Goal: Obtain resource: Obtain resource

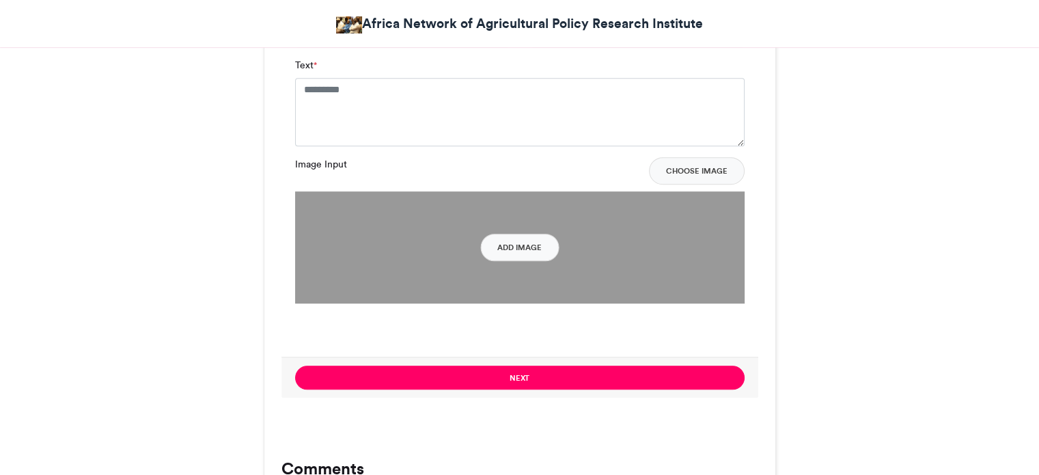
scroll to position [1025, 0]
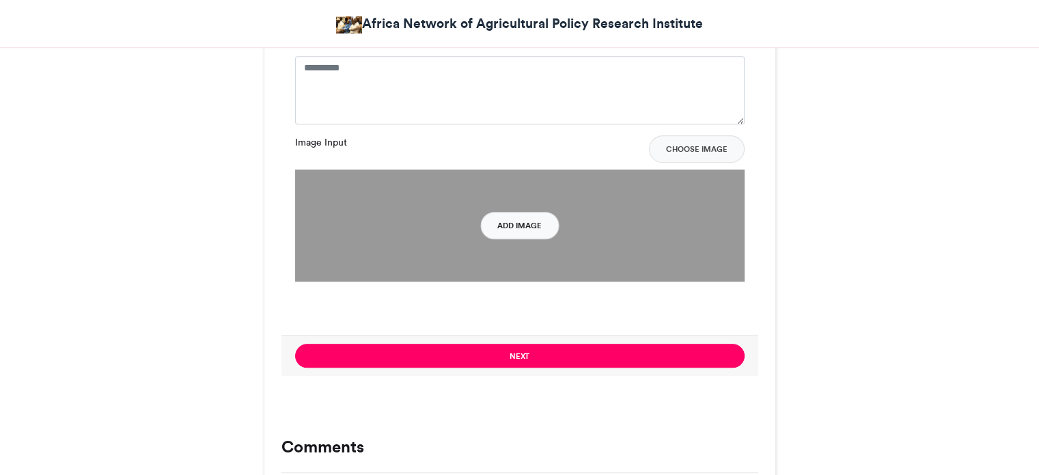
click at [527, 236] on button "Add Image" at bounding box center [519, 225] width 79 height 27
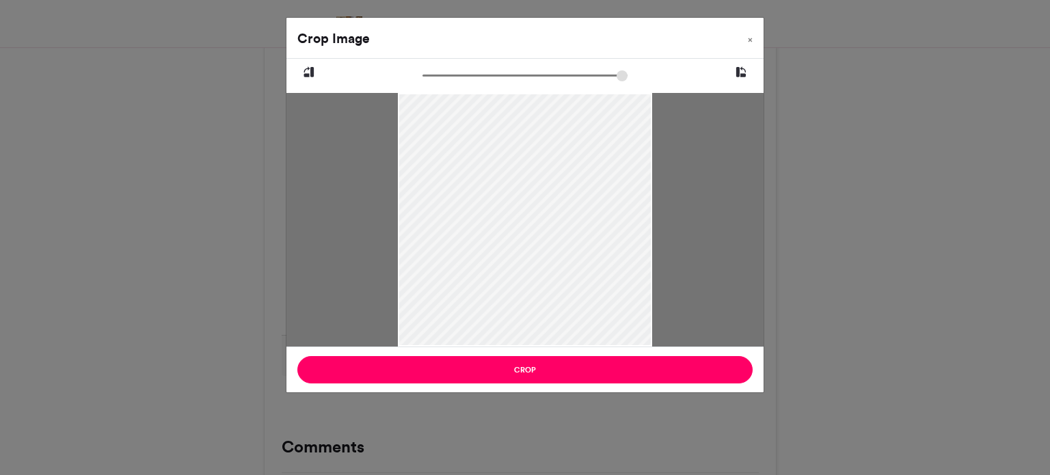
drag, startPoint x: 533, startPoint y: 248, endPoint x: 526, endPoint y: 265, distance: 18.4
click at [526, 265] on div at bounding box center [525, 235] width 254 height 300
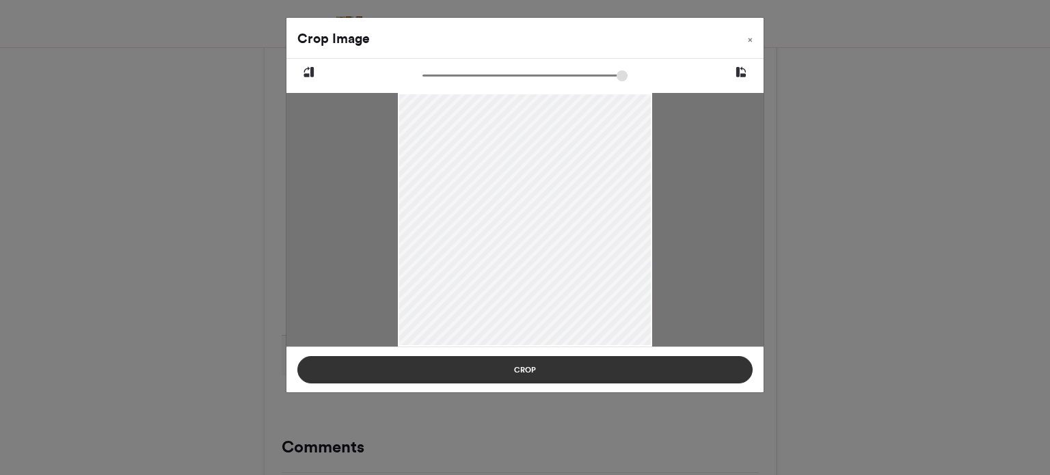
click at [532, 362] on button "Crop" at bounding box center [524, 369] width 455 height 27
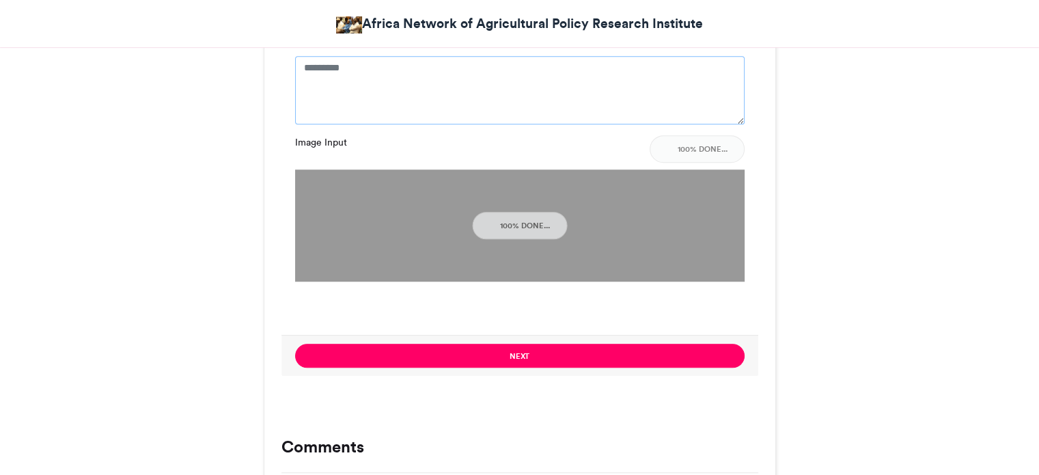
click at [546, 90] on textarea "Text *" at bounding box center [520, 90] width 450 height 68
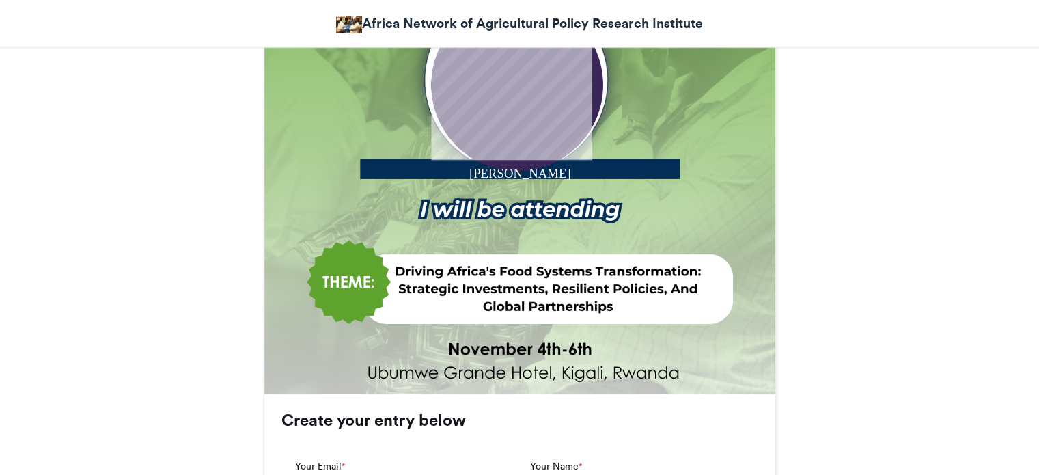
scroll to position [410, 0]
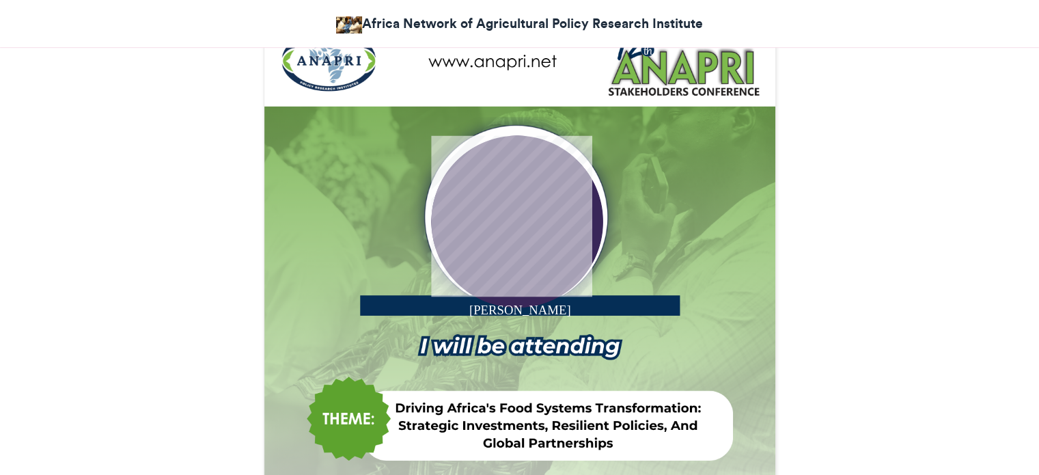
type textarea "**********"
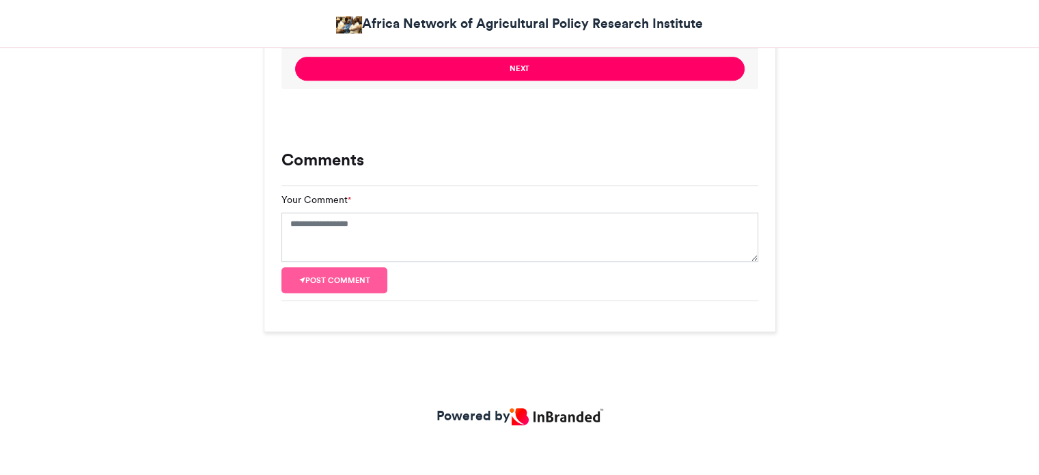
scroll to position [1329, 0]
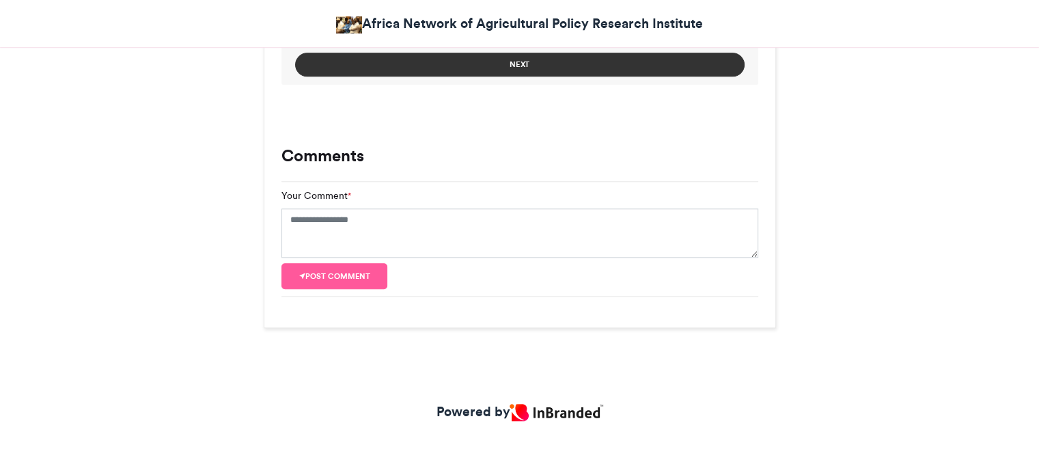
click at [626, 59] on button "Next" at bounding box center [520, 65] width 450 height 24
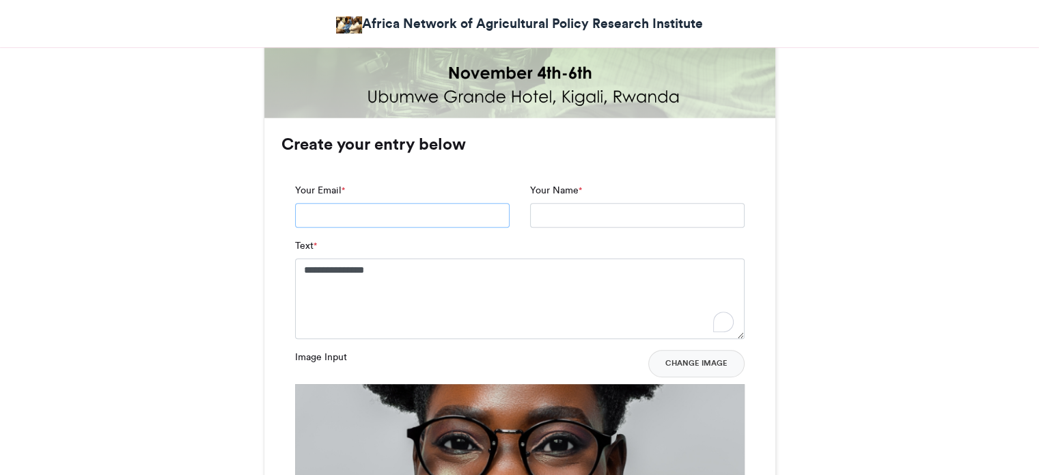
scroll to position [820, 0]
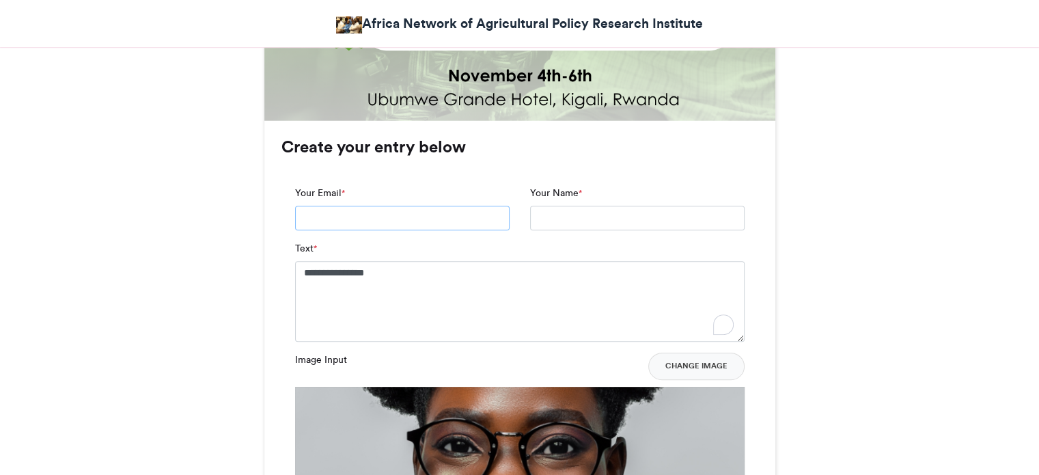
click at [361, 217] on input "Your Email *" at bounding box center [402, 218] width 215 height 25
type input "**********"
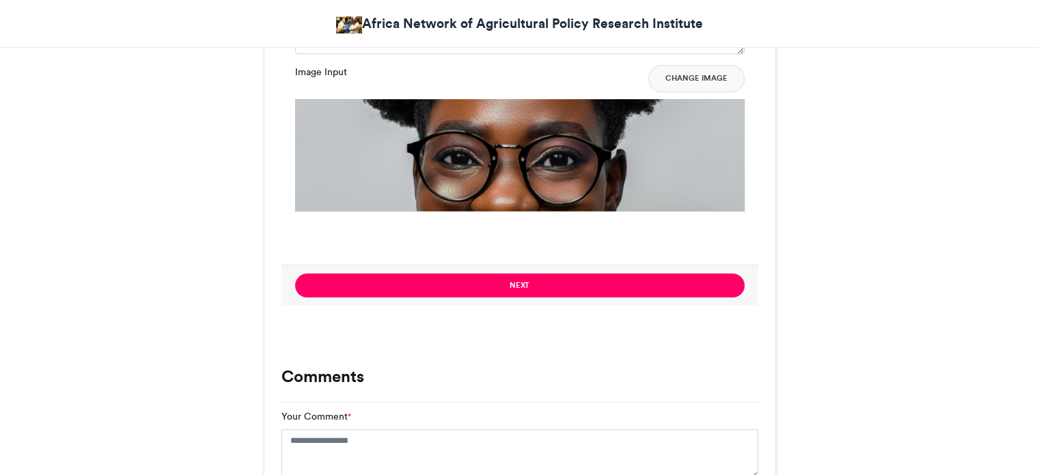
scroll to position [1230, 0]
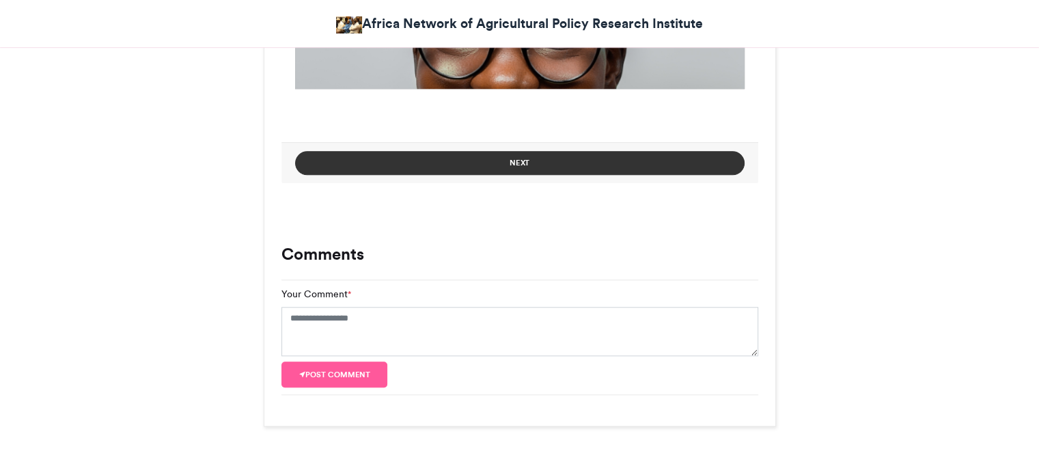
click at [569, 172] on button "Next" at bounding box center [520, 163] width 450 height 24
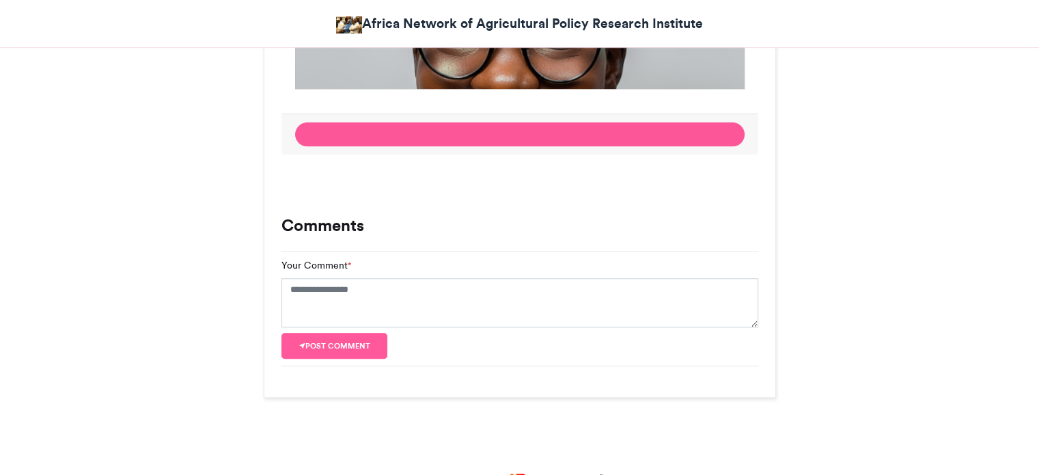
scroll to position [828, 0]
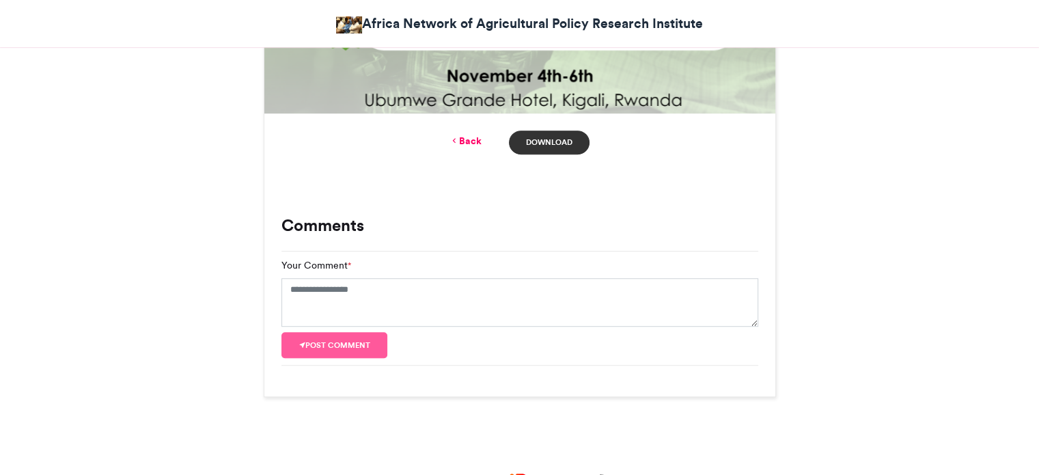
click at [545, 141] on link "Download" at bounding box center [549, 143] width 80 height 24
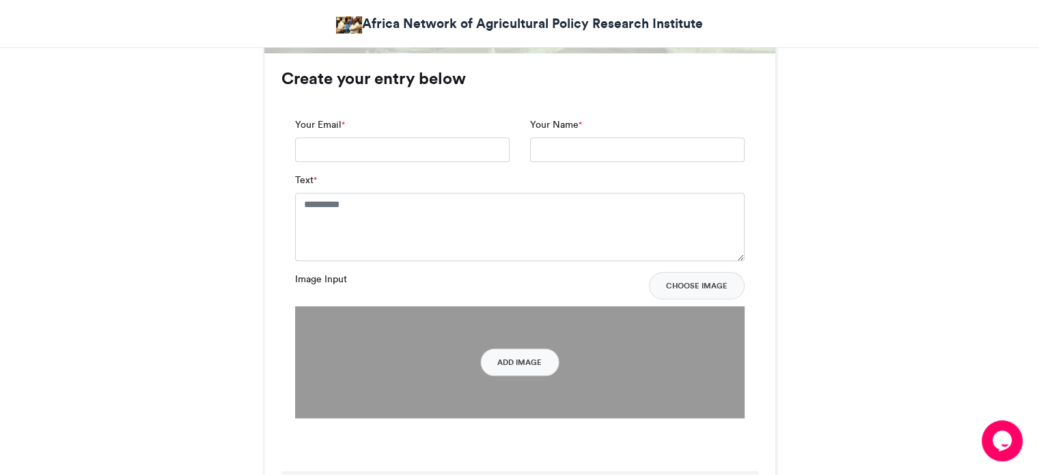
scroll to position [957, 0]
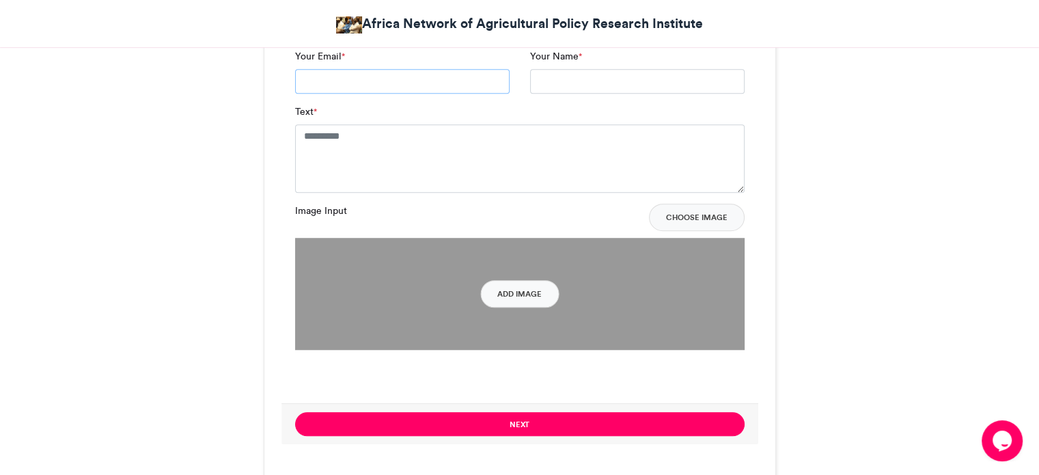
click at [426, 85] on input "Your Email *" at bounding box center [402, 81] width 215 height 25
type input "**********"
click at [447, 139] on textarea "Text *" at bounding box center [520, 158] width 450 height 68
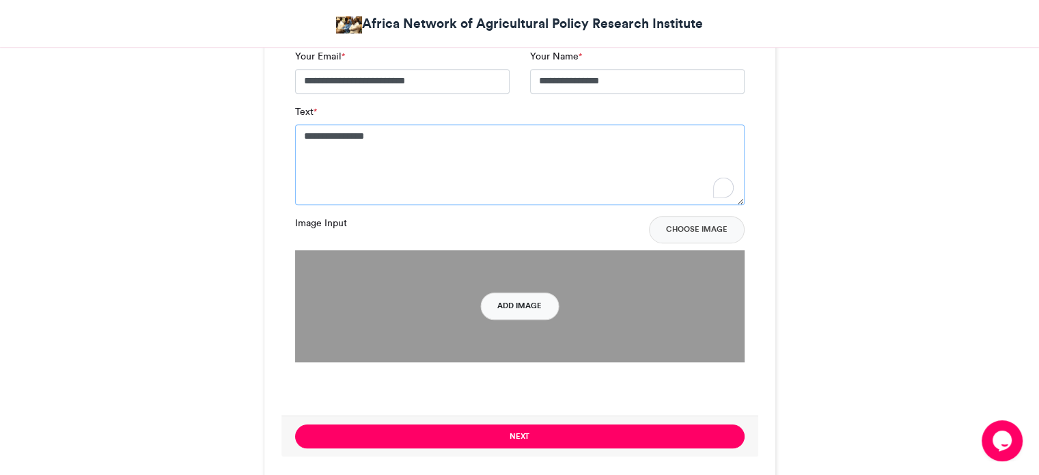
type textarea "**********"
click at [510, 305] on button "Add Image" at bounding box center [519, 305] width 79 height 27
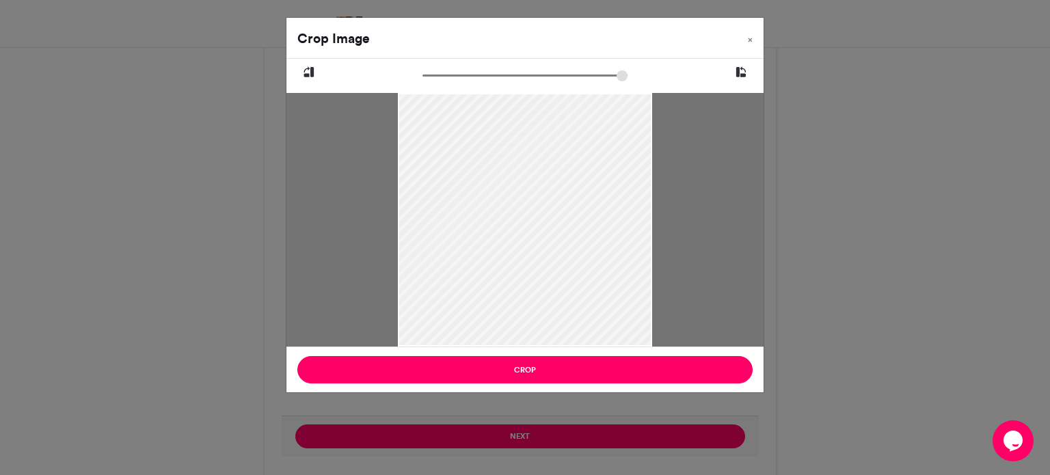
drag, startPoint x: 508, startPoint y: 221, endPoint x: 518, endPoint y: 247, distance: 28.3
click at [518, 247] on div at bounding box center [525, 242] width 254 height 300
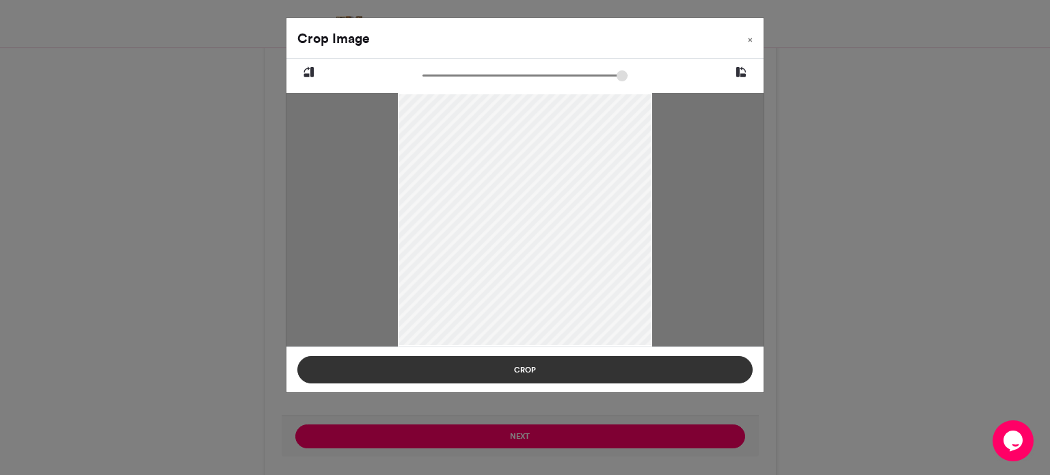
click at [480, 365] on button "Crop" at bounding box center [524, 369] width 455 height 27
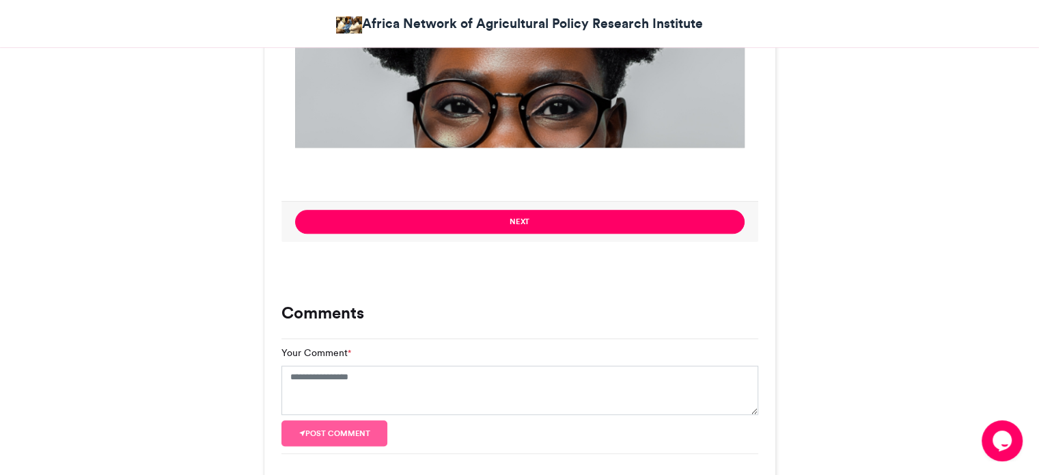
scroll to position [1230, 0]
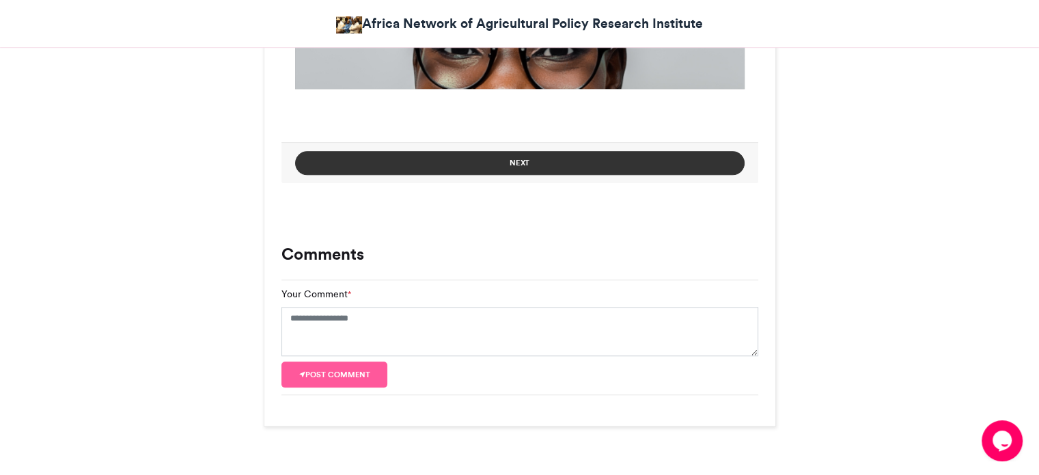
click at [605, 155] on button "Next" at bounding box center [520, 163] width 450 height 24
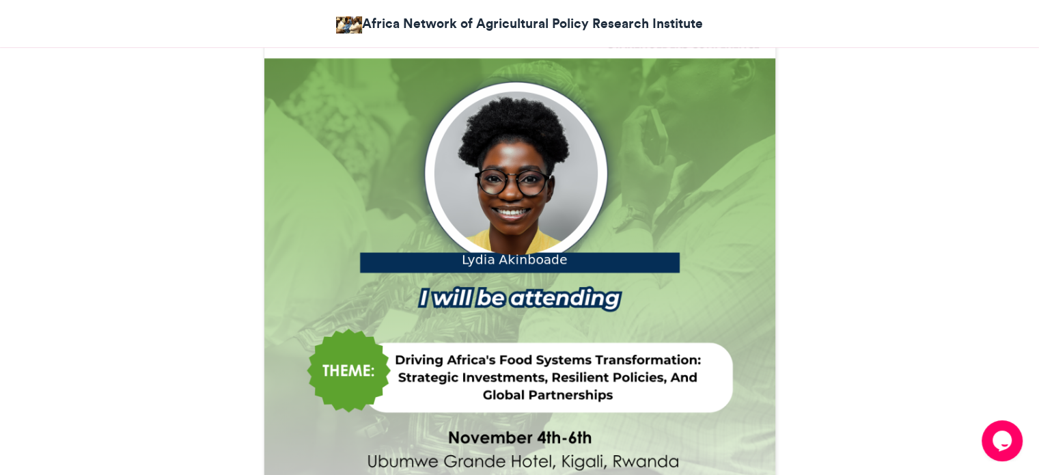
scroll to position [350, 0]
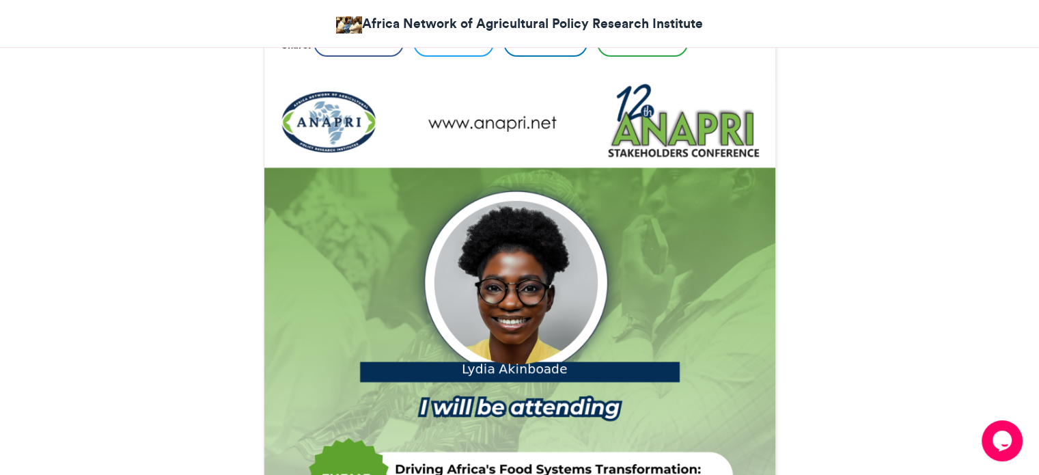
click at [212, 88] on div "ANAPRI Stakeholders Conference 2025 Africa Network of Agricultural Policy Resea…" at bounding box center [520, 372] width 779 height 1006
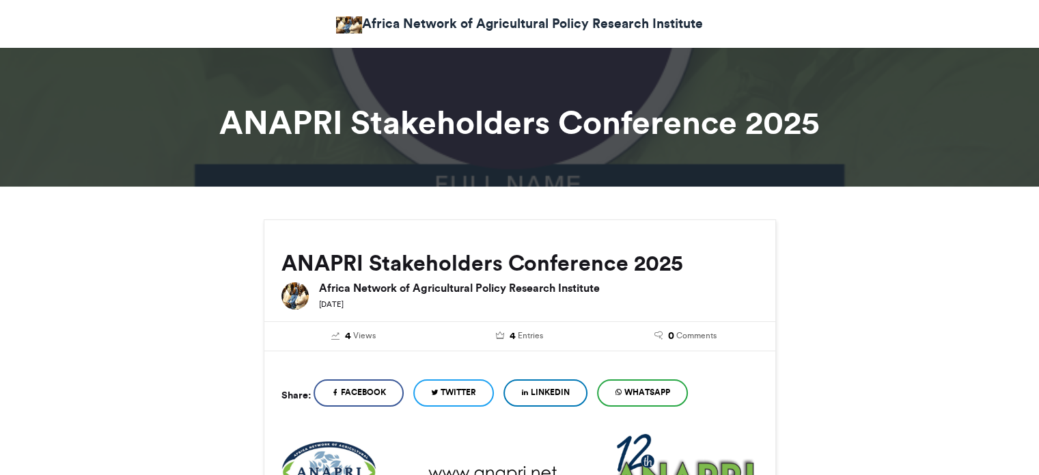
drag, startPoint x: 0, startPoint y: 0, endPoint x: 834, endPoint y: 131, distance: 844.6
click at [834, 131] on h1 "ANAPRI Stakeholders Conference 2025" at bounding box center [520, 122] width 759 height 33
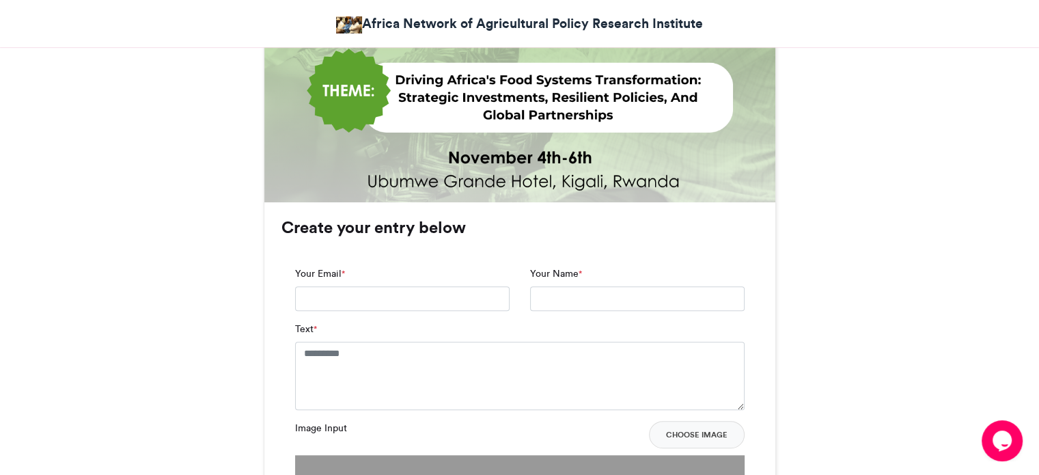
scroll to position [820, 0]
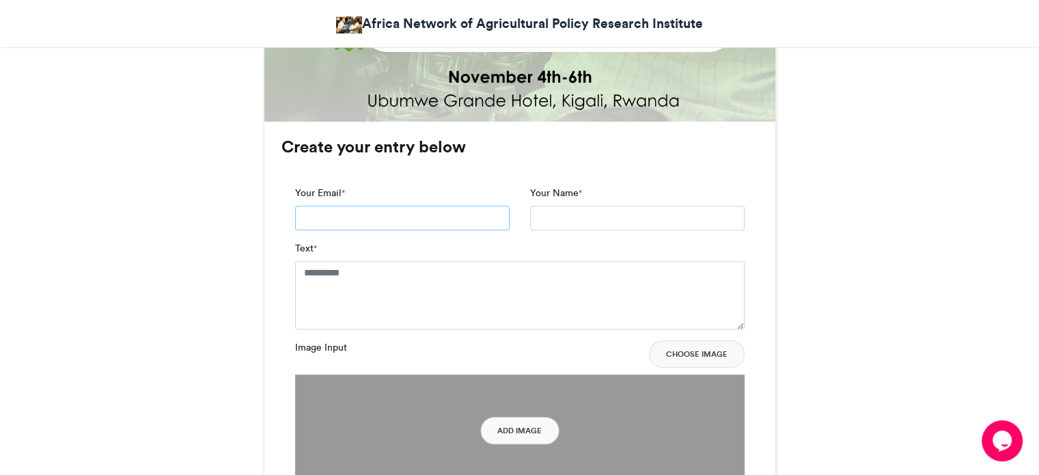
click at [465, 216] on input "Your Email *" at bounding box center [402, 218] width 215 height 25
type input "**********"
click at [453, 285] on textarea "Text *" at bounding box center [520, 295] width 450 height 68
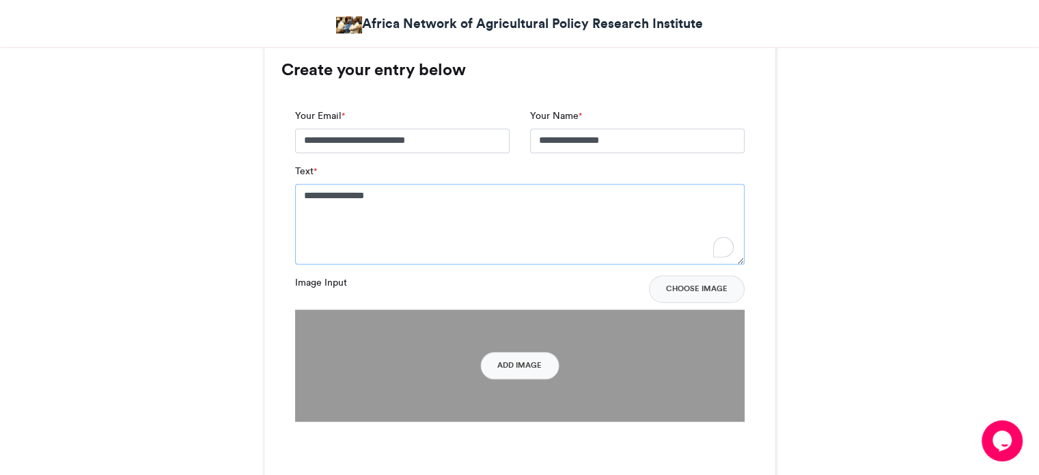
scroll to position [1025, 0]
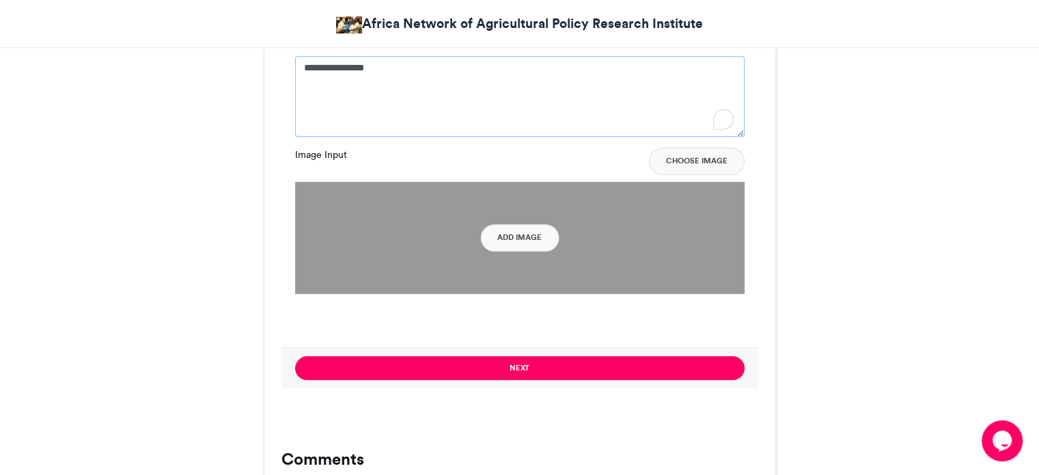
type textarea "**********"
click at [508, 217] on img at bounding box center [520, 238] width 450 height 113
click at [513, 241] on button "Add Image" at bounding box center [519, 237] width 79 height 27
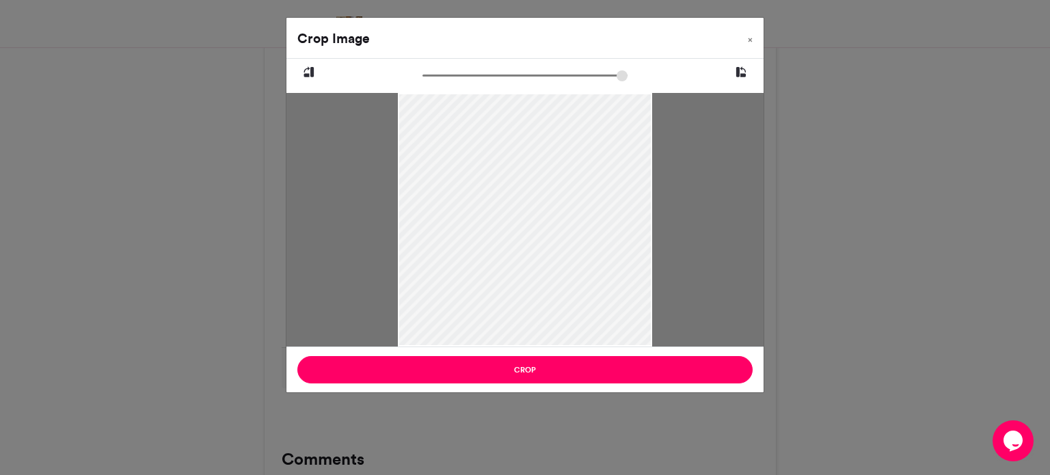
drag, startPoint x: 500, startPoint y: 163, endPoint x: 500, endPoint y: 218, distance: 54.7
click at [500, 218] on div at bounding box center [525, 242] width 254 height 300
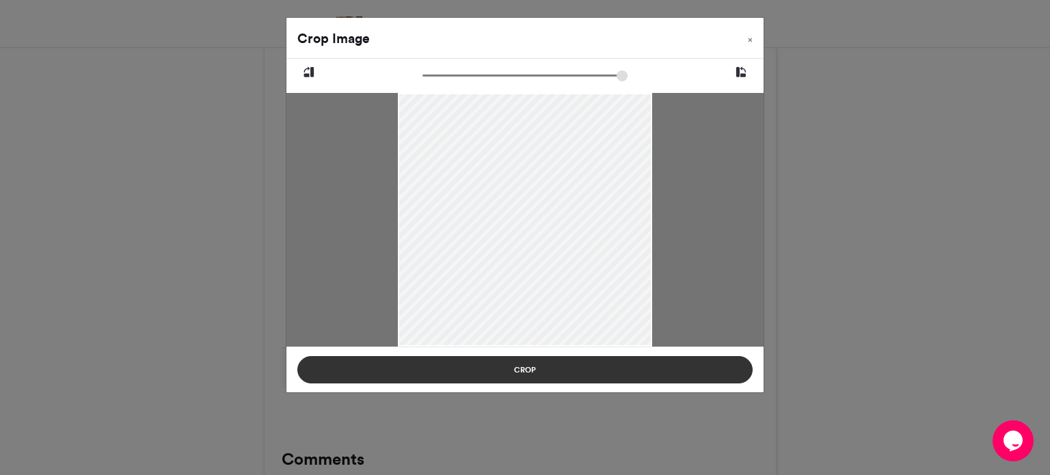
click at [558, 374] on button "Crop" at bounding box center [524, 369] width 455 height 27
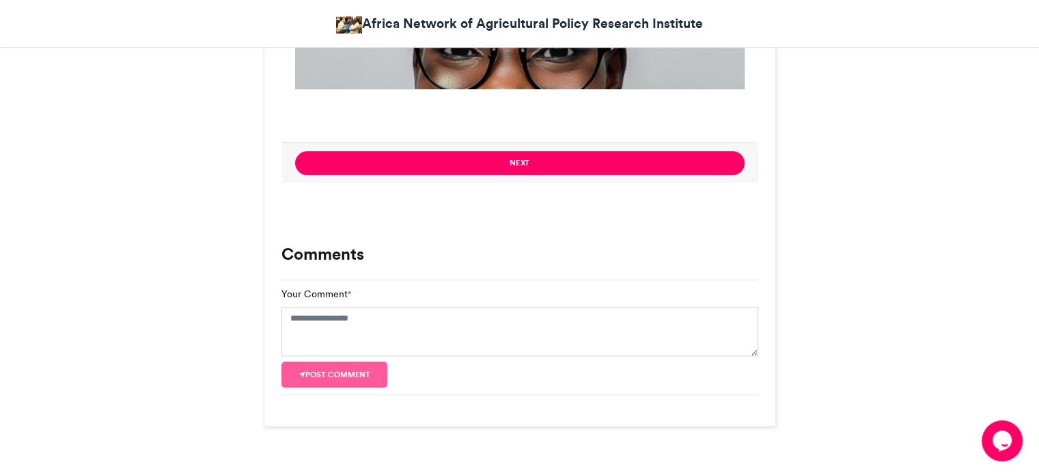
scroll to position [1162, 0]
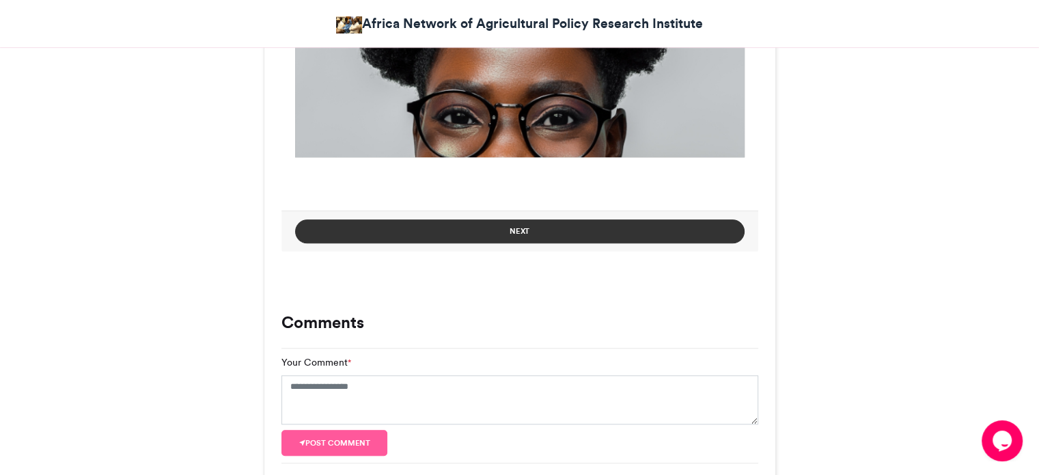
click at [644, 236] on button "Next" at bounding box center [520, 231] width 450 height 24
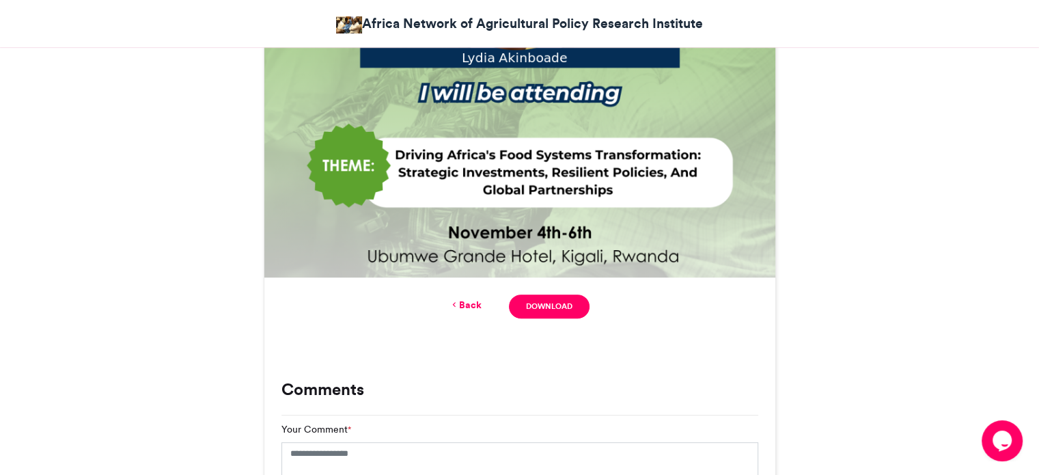
scroll to position [683, 0]
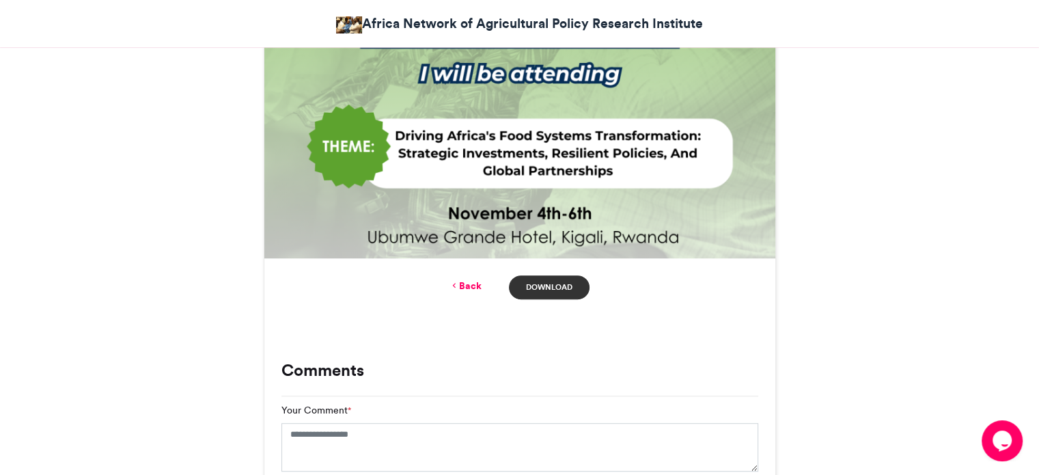
click at [563, 279] on link "Download" at bounding box center [549, 287] width 80 height 24
